Goal: Check status: Check status

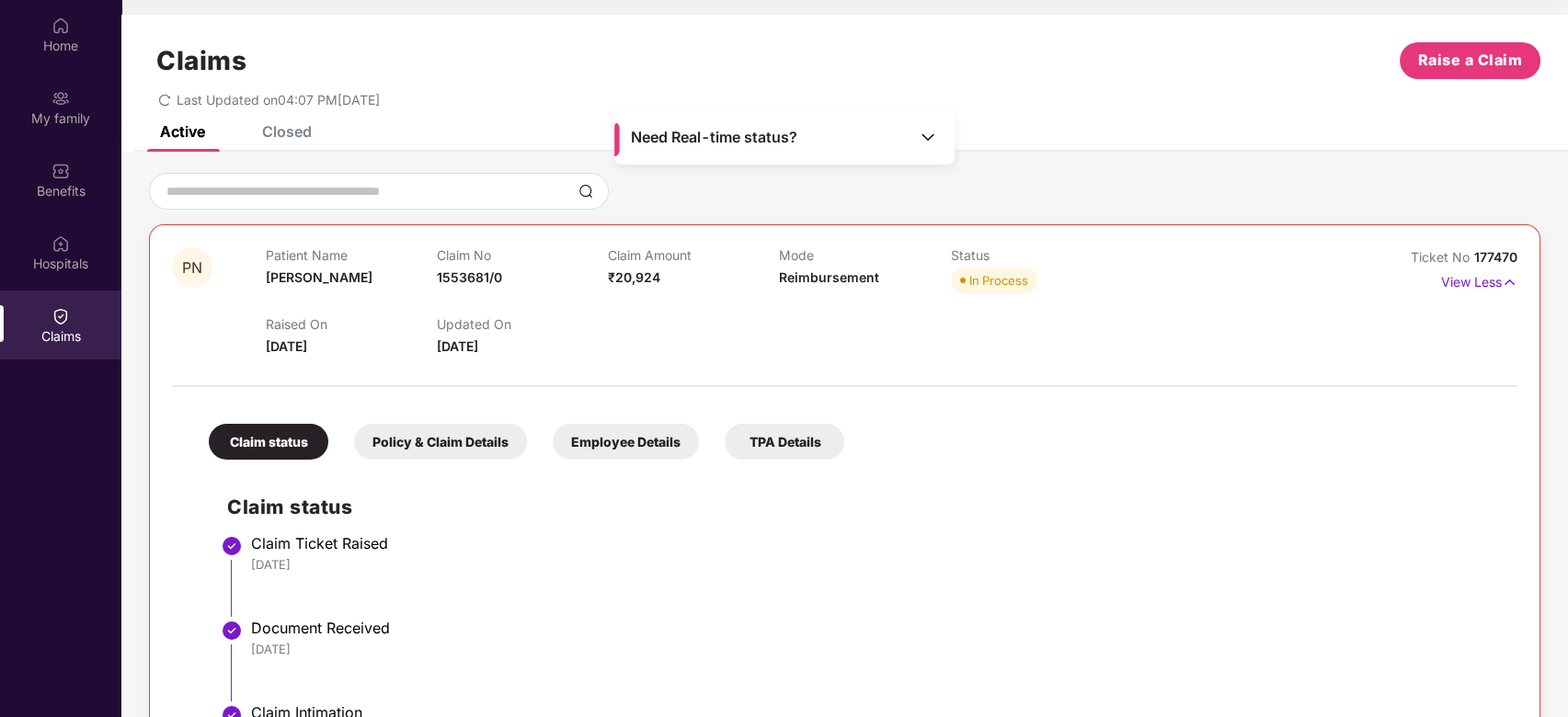
scroll to position [315, 0]
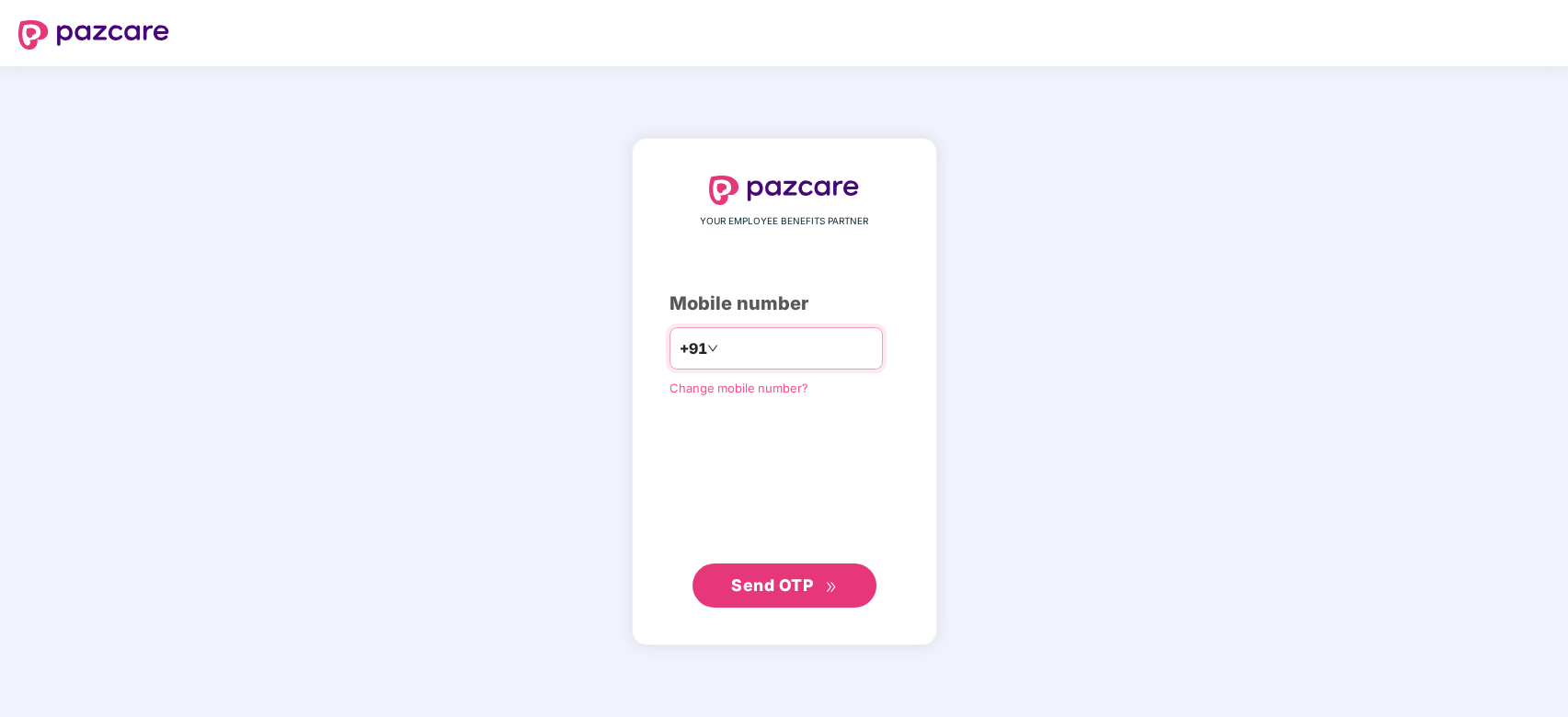
type input "**********"
click at [769, 592] on span "Send OTP" at bounding box center [772, 585] width 81 height 19
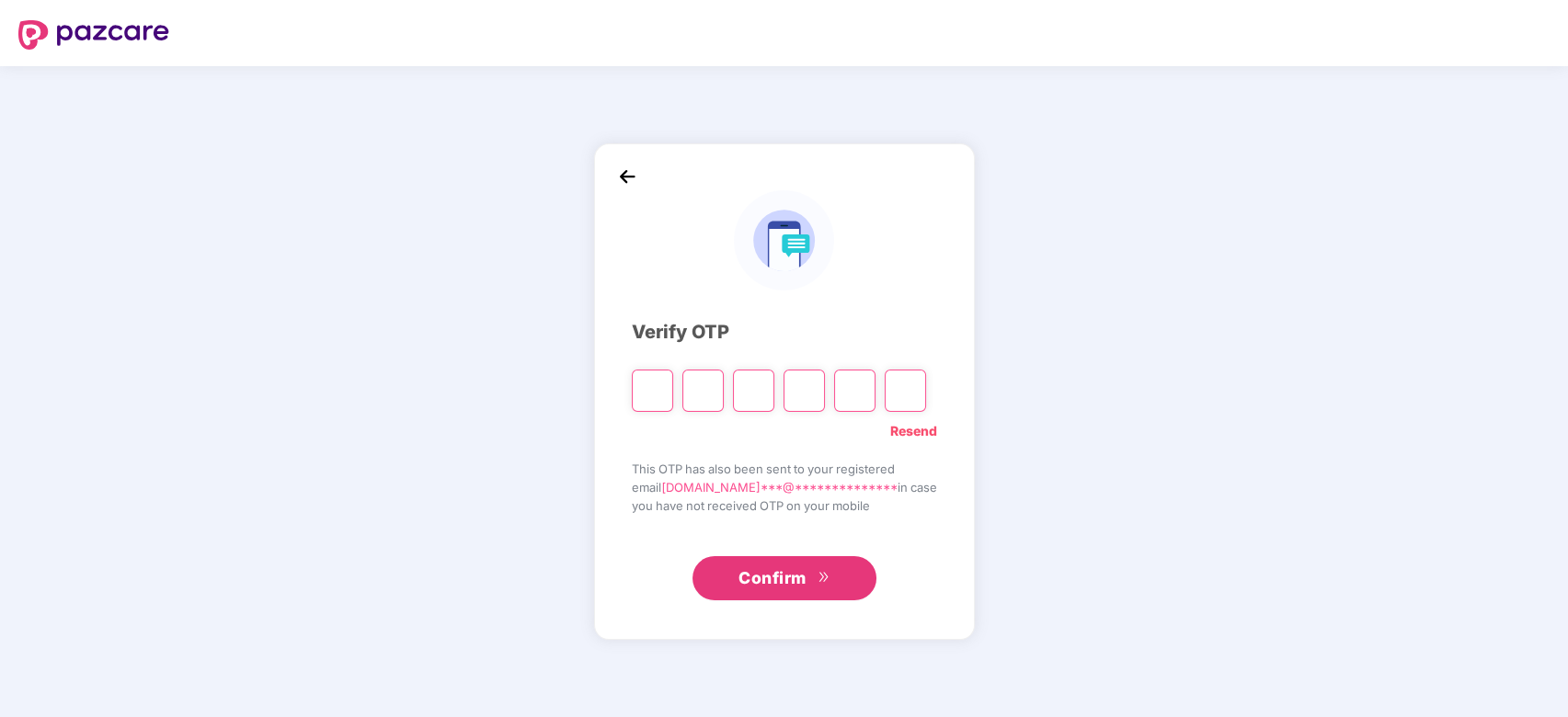
type input "*"
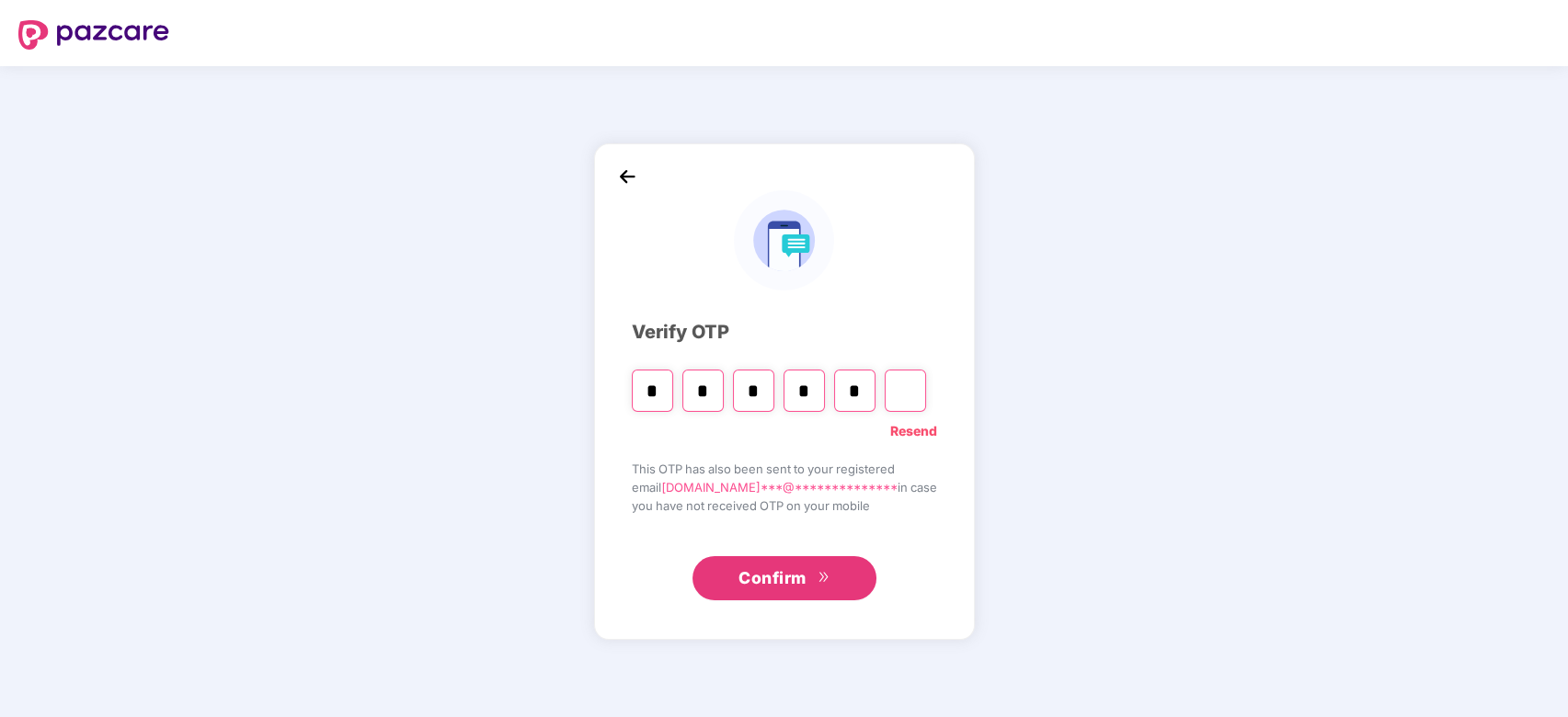
type input "*"
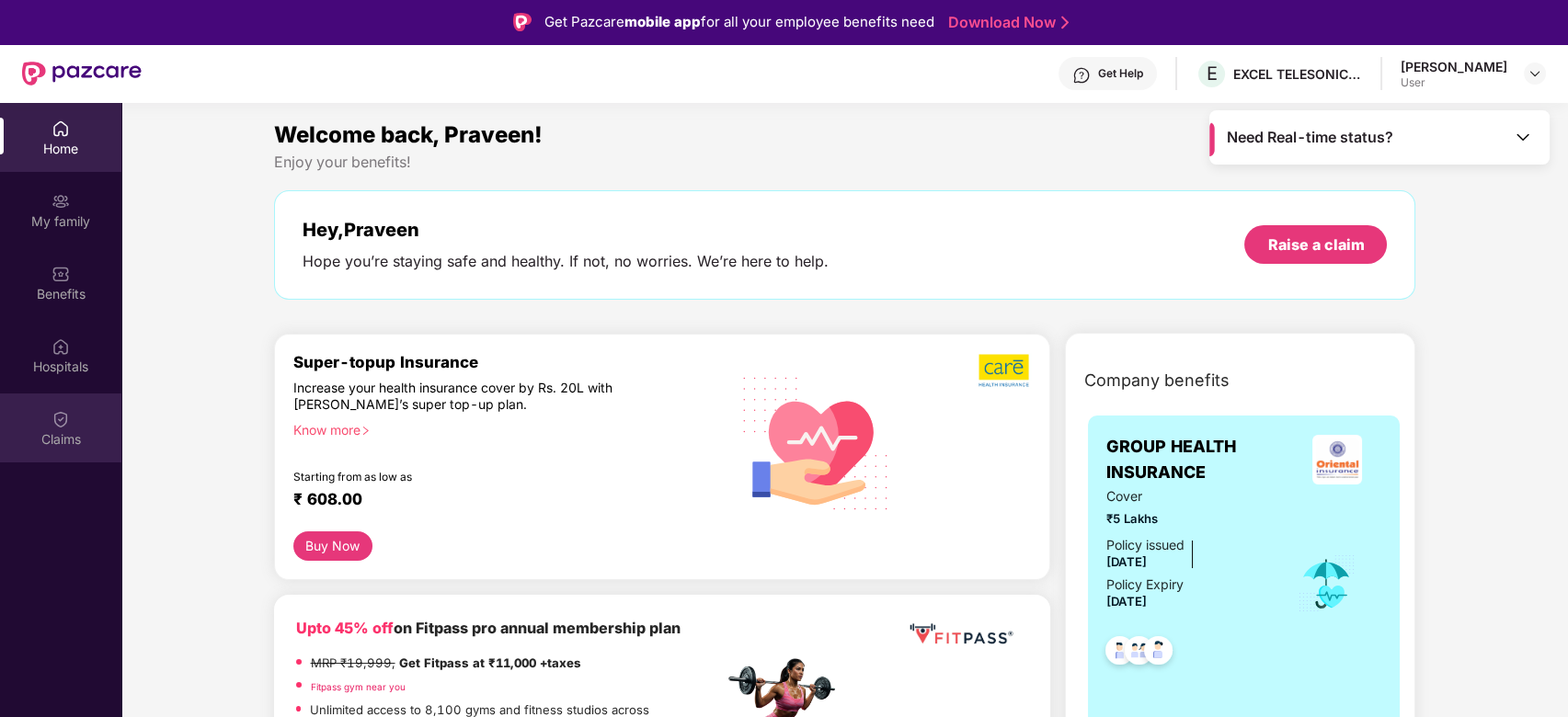
click at [65, 425] on img at bounding box center [61, 419] width 19 height 19
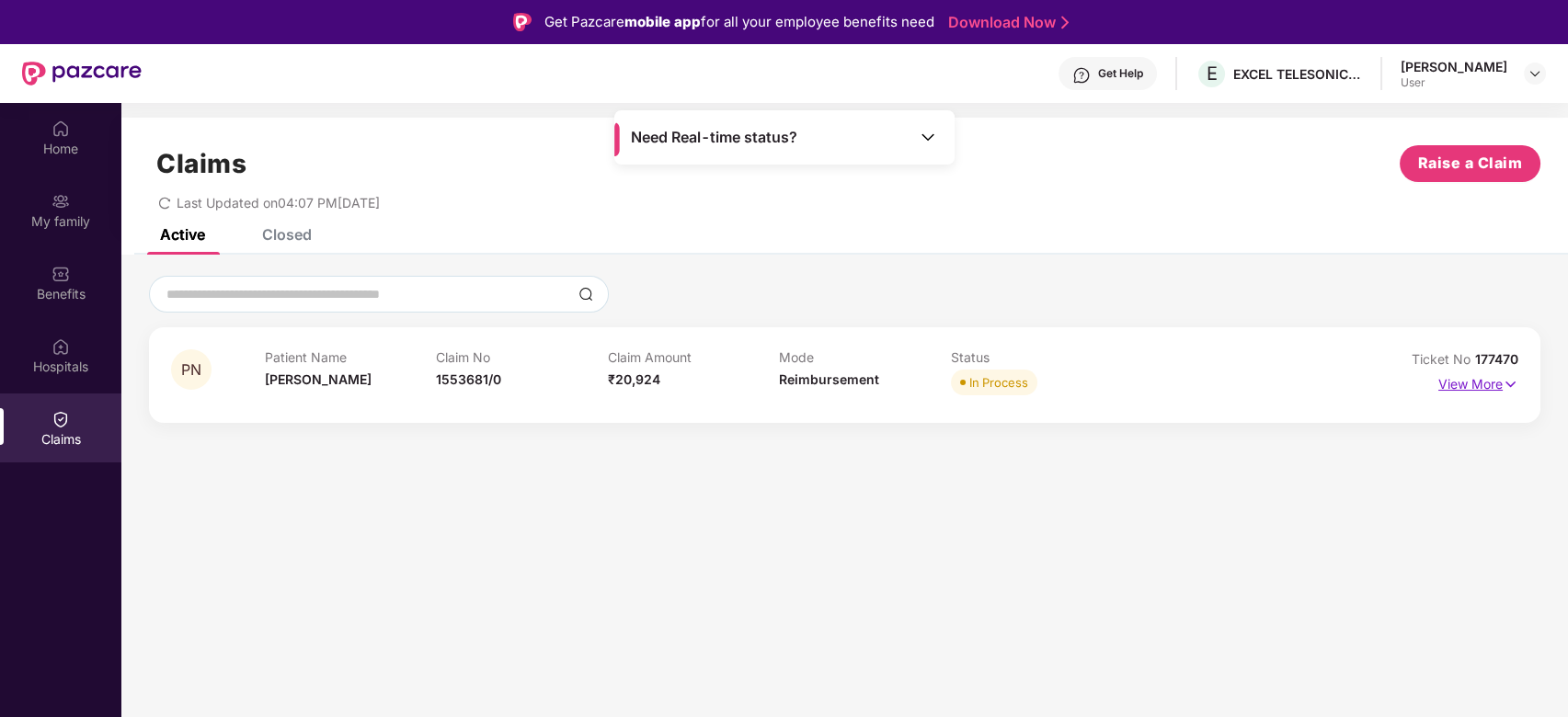
click at [1513, 382] on img at bounding box center [1511, 384] width 16 height 20
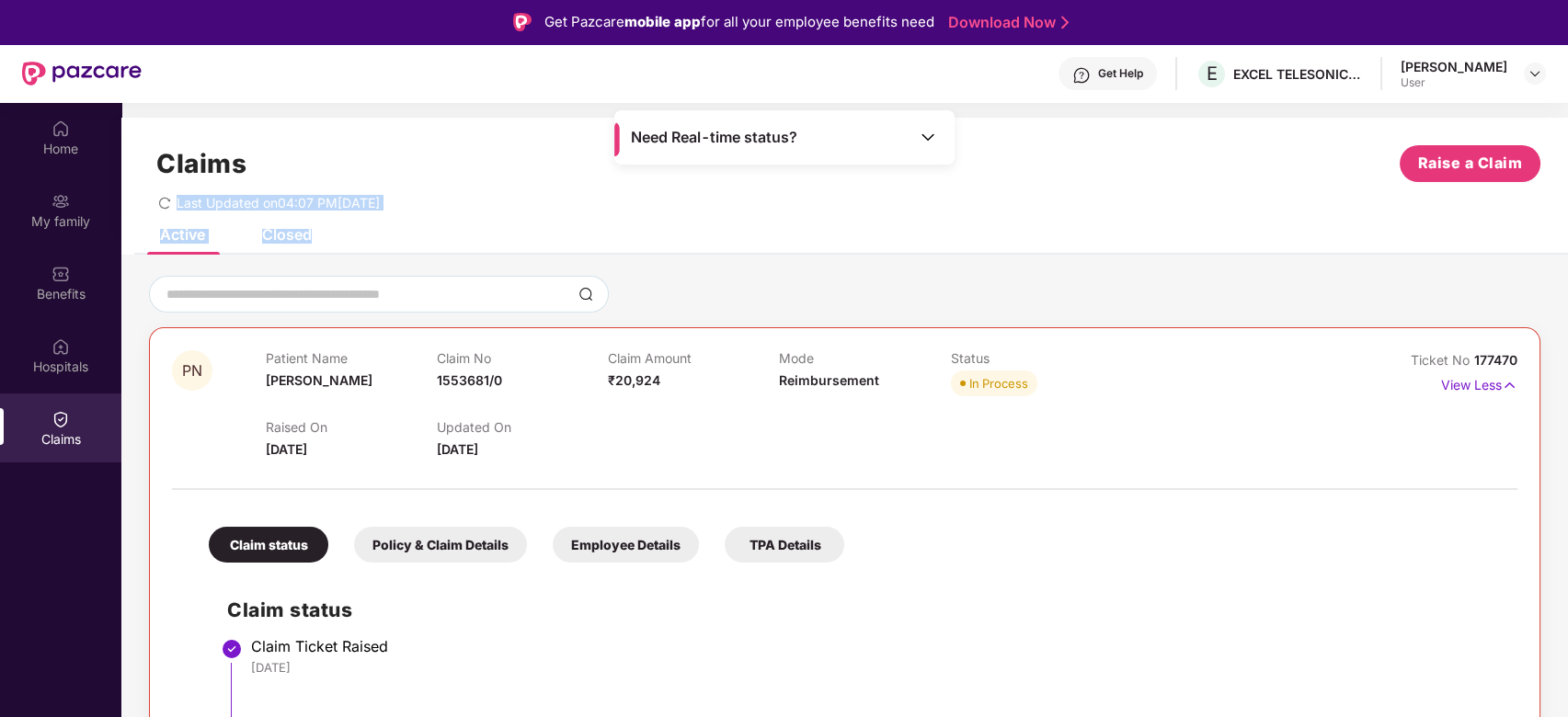
drag, startPoint x: 1563, startPoint y: 167, endPoint x: 1568, endPoint y: 307, distance: 140.1
click at [1568, 307] on html "Get Pazcare mobile app for all your employee benefits need Download Now Get Hel…" at bounding box center [784, 358] width 1568 height 717
click at [1504, 272] on div "PN Patient Name [PERSON_NAME] Claim No 1553681/0 Claim Amount ₹20,924 Mode Reim…" at bounding box center [845, 694] width 1447 height 881
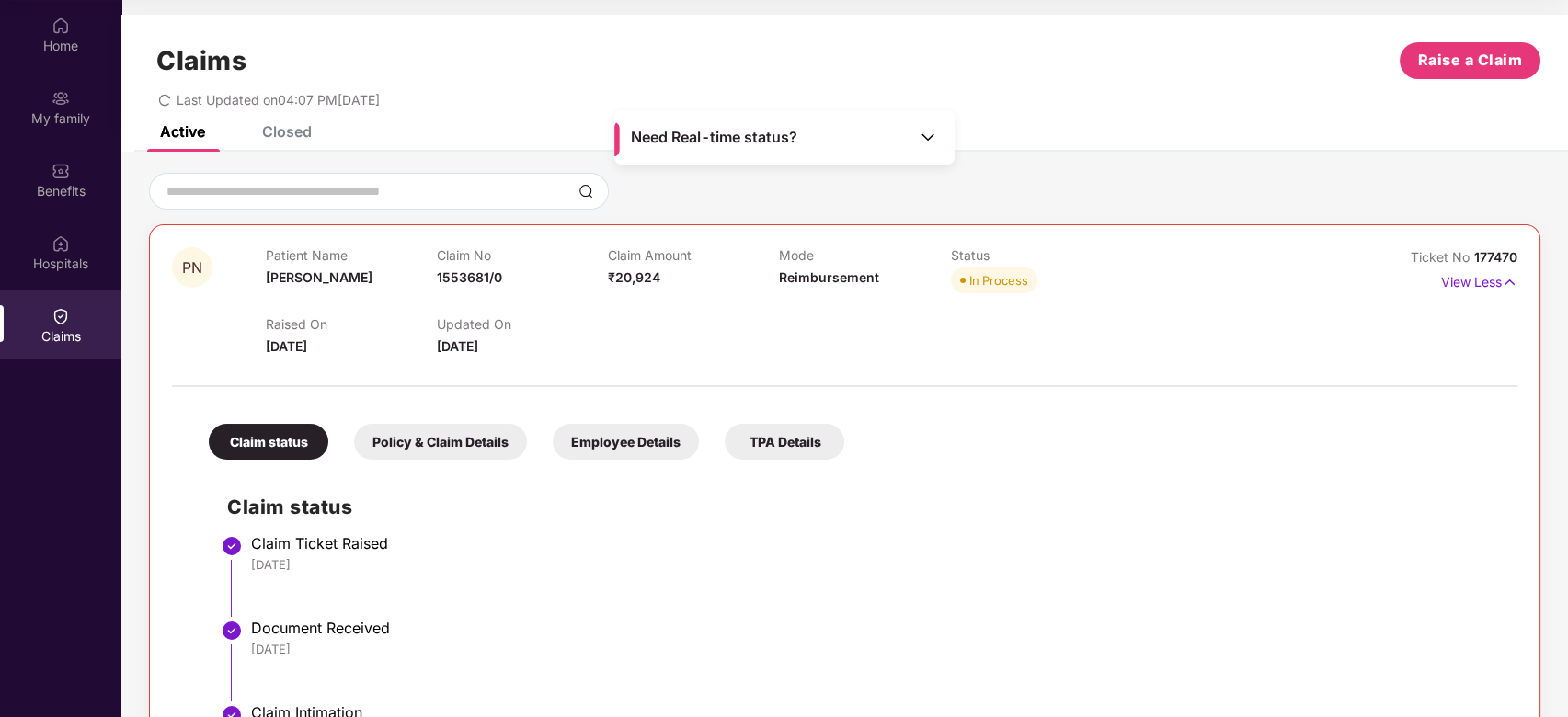
click at [1401, 613] on li "Claim Ticket Raised [DATE]" at bounding box center [863, 582] width 1272 height 84
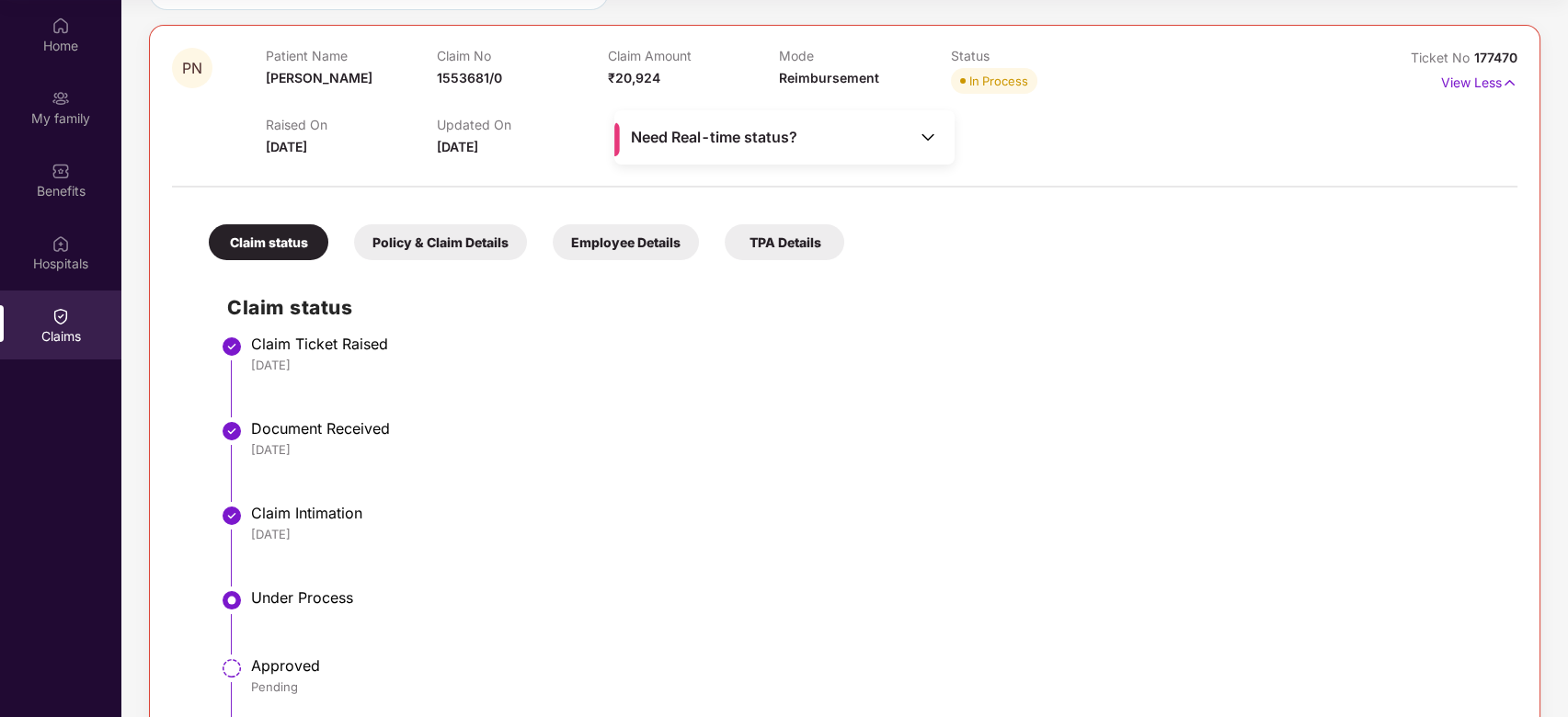
scroll to position [167, 0]
